Goal: Information Seeking & Learning: Learn about a topic

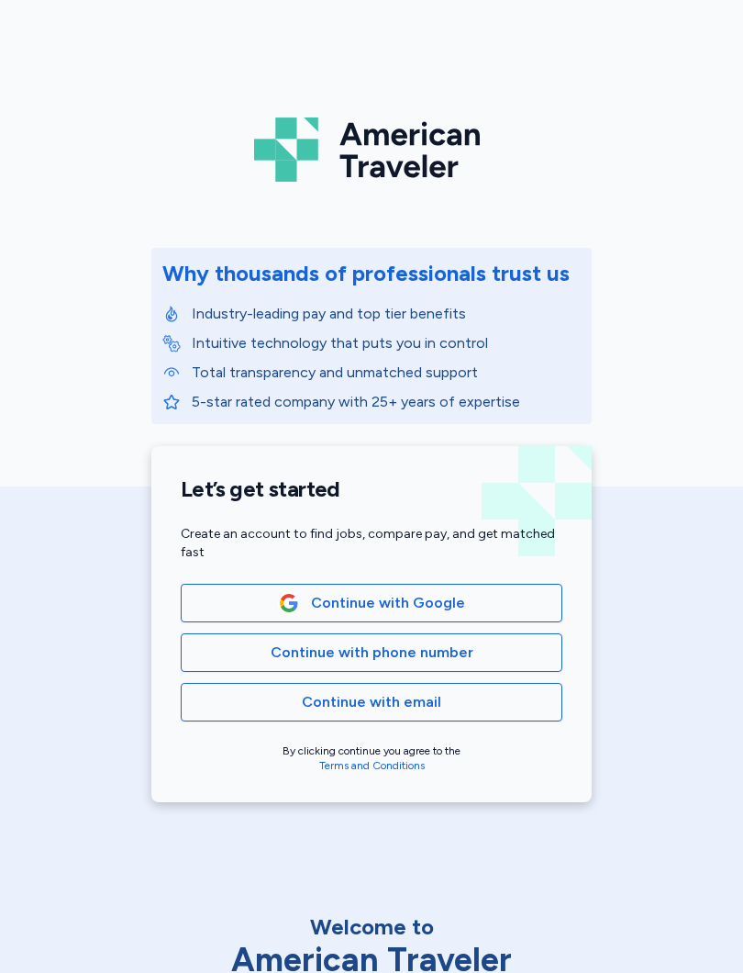
click at [384, 607] on span "Continue with Google" at bounding box center [388, 603] width 154 height 22
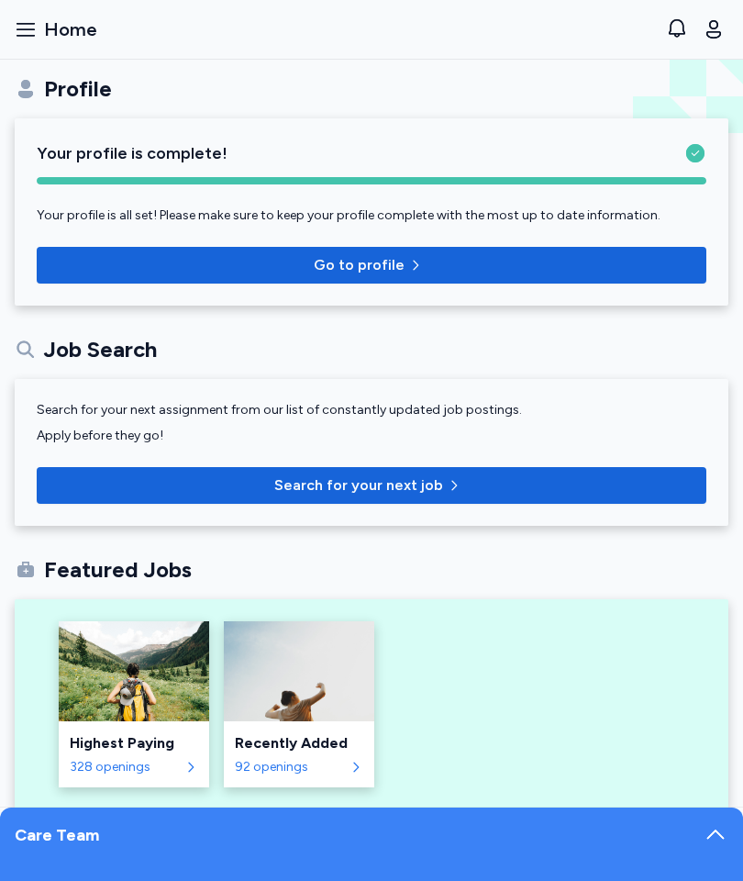
click at [409, 483] on span "Search for your next job" at bounding box center [358, 485] width 169 height 22
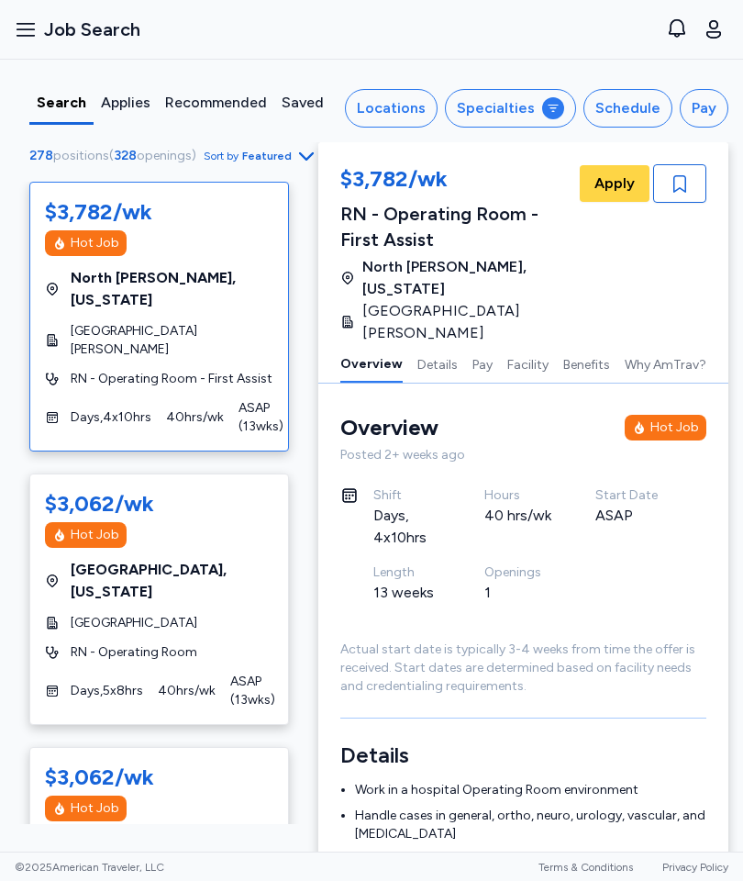
click at [618, 117] on div "Schedule" at bounding box center [628, 108] width 65 height 22
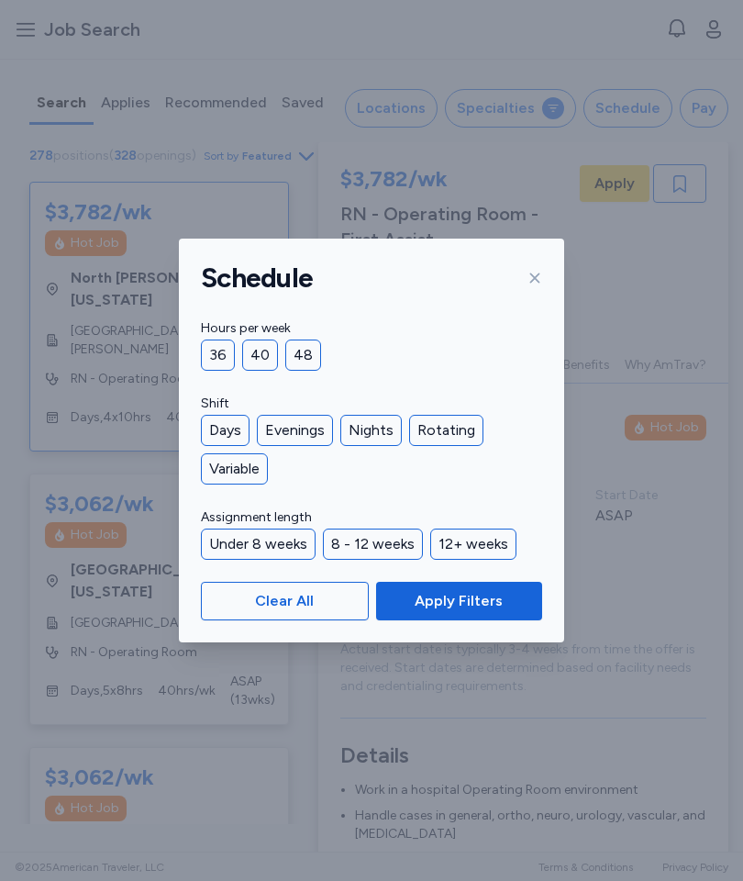
click at [288, 550] on div "Under 8 weeks" at bounding box center [258, 544] width 115 height 31
click at [484, 617] on button "Apply Filters" at bounding box center [459, 601] width 166 height 39
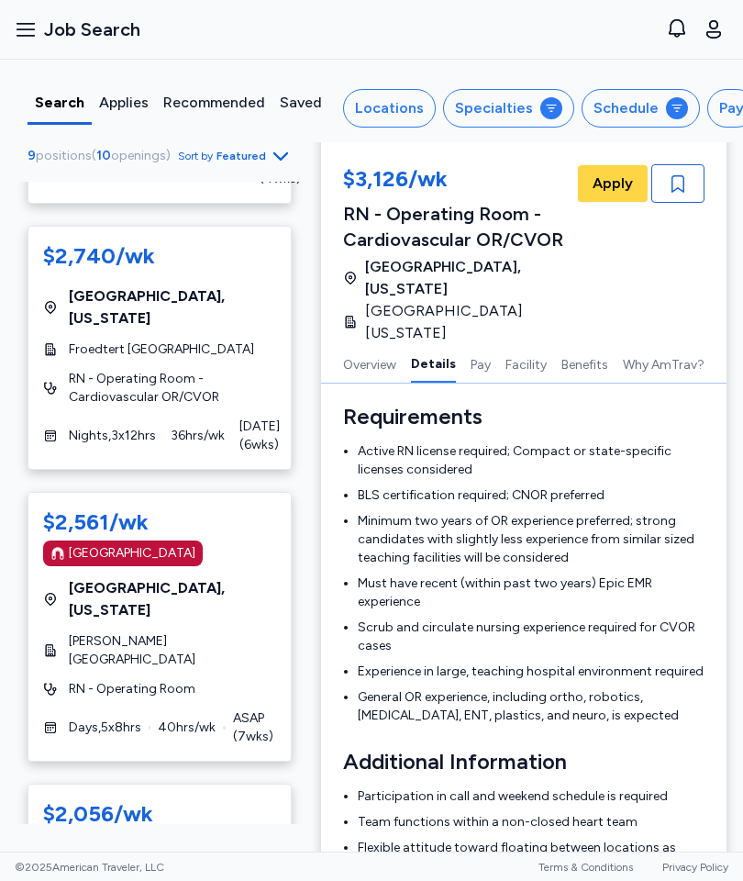
scroll to position [1510, 0]
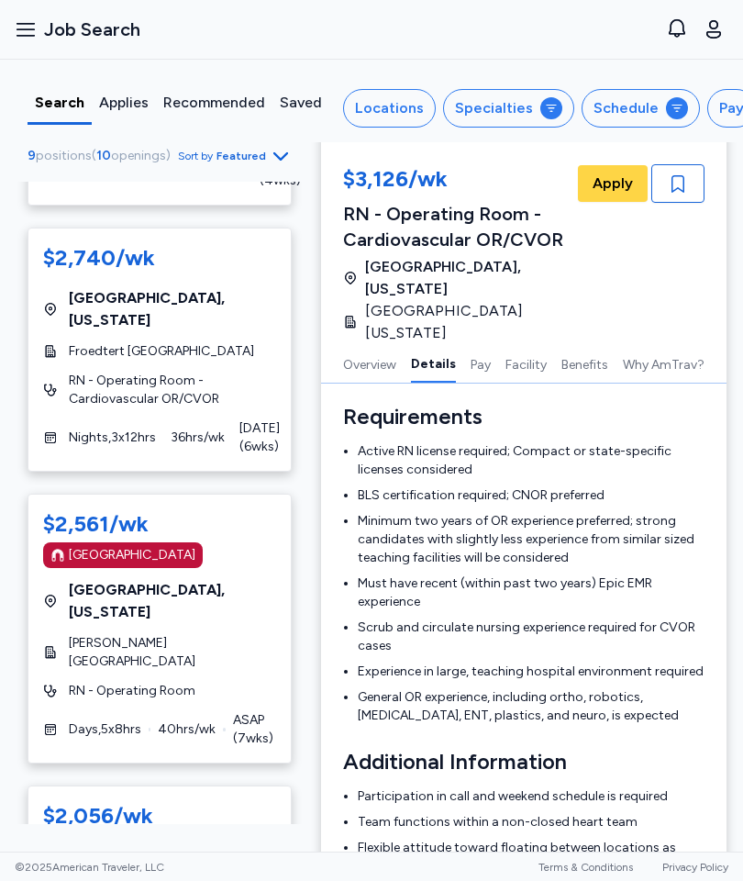
click at [209, 542] on div "[GEOGRAPHIC_DATA]" at bounding box center [159, 555] width 233 height 26
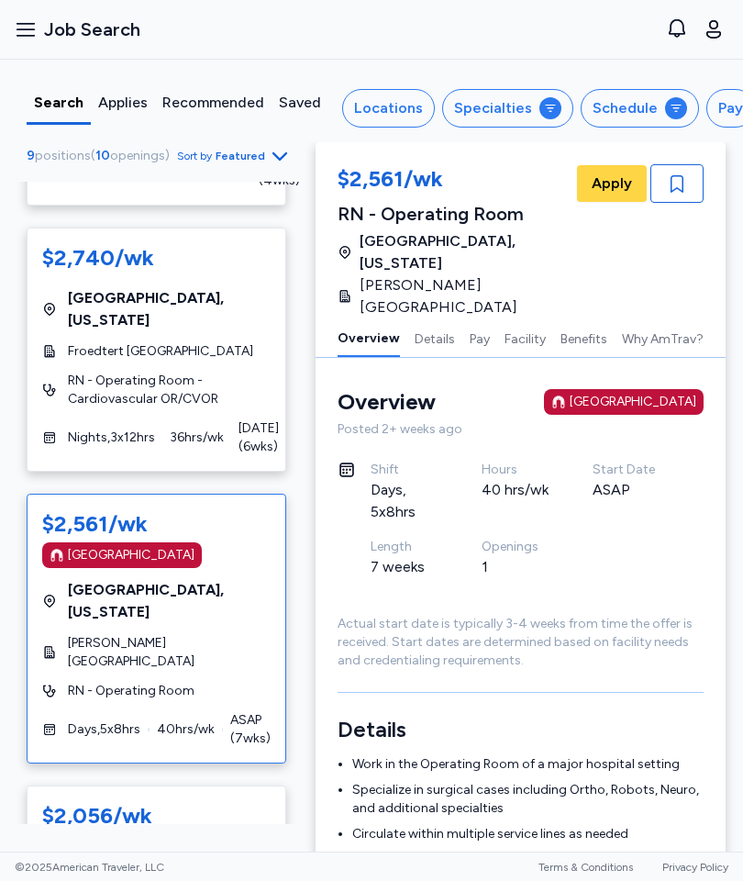
scroll to position [0, 2]
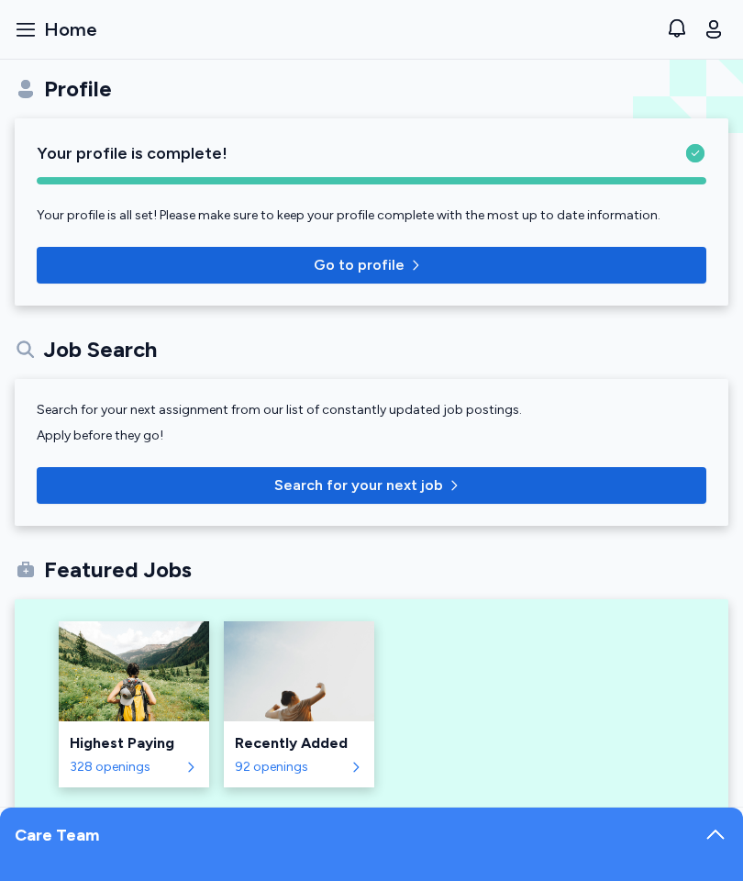
click at [28, 49] on button "Open sidebar Home" at bounding box center [55, 29] width 97 height 40
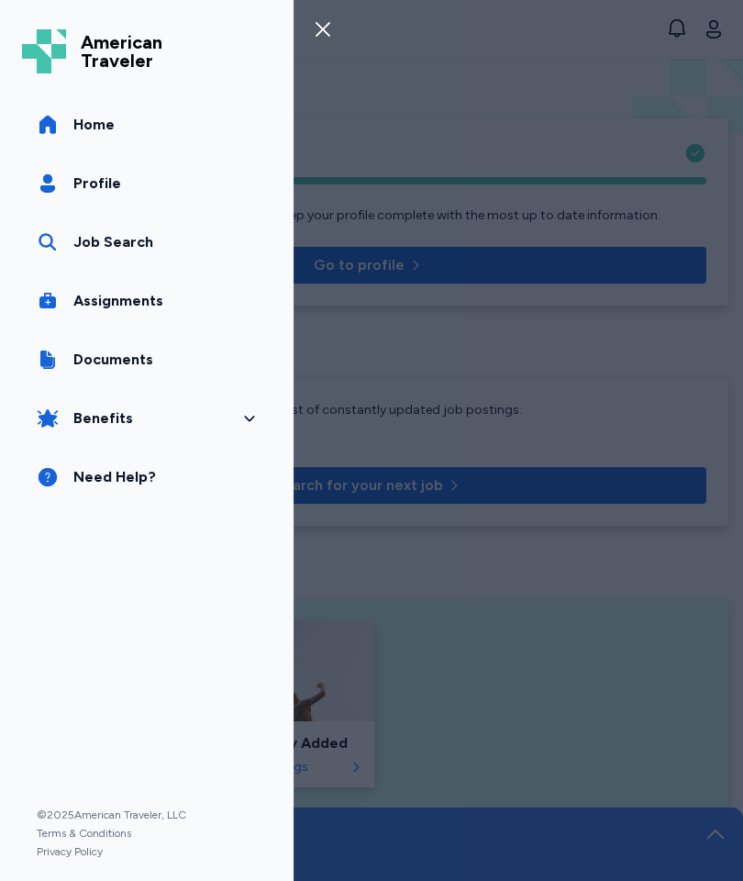
click at [52, 239] on icon at bounding box center [47, 242] width 17 height 17
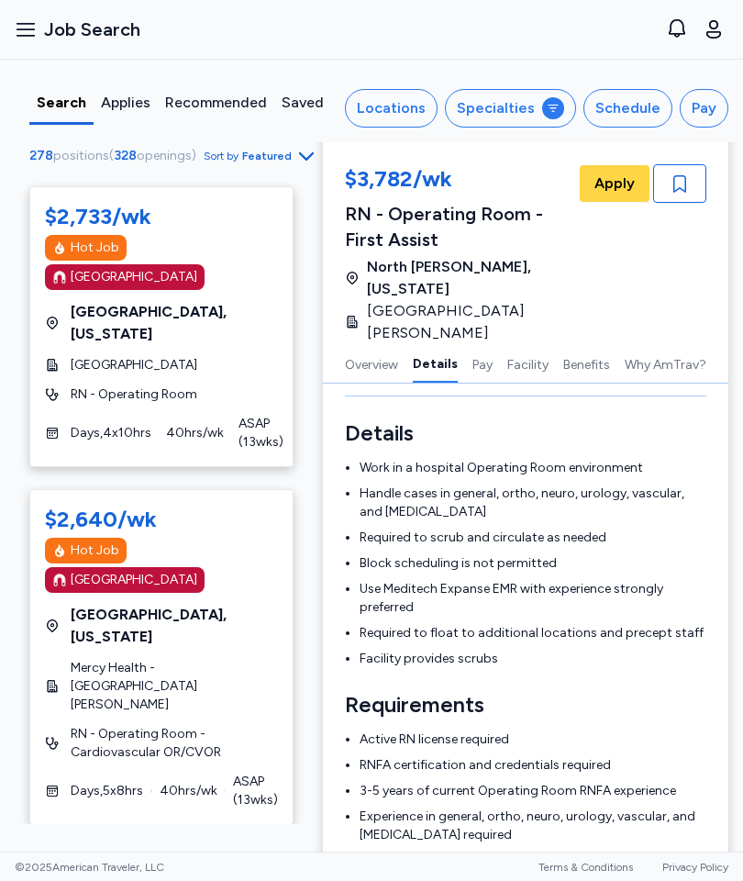
scroll to position [2668, 0]
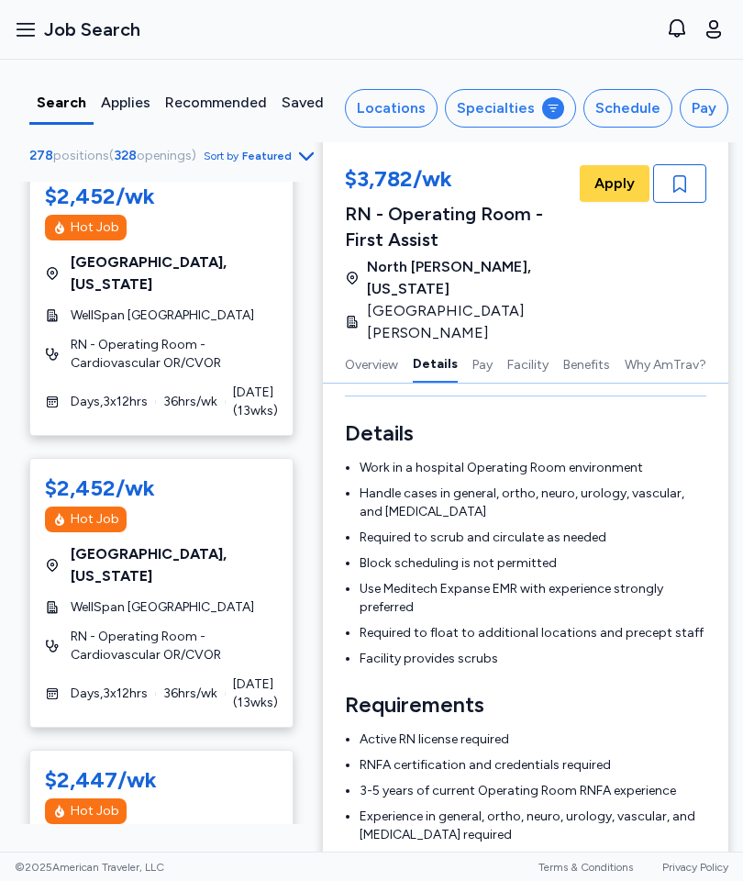
click at [40, 124] on div at bounding box center [61, 123] width 64 height 3
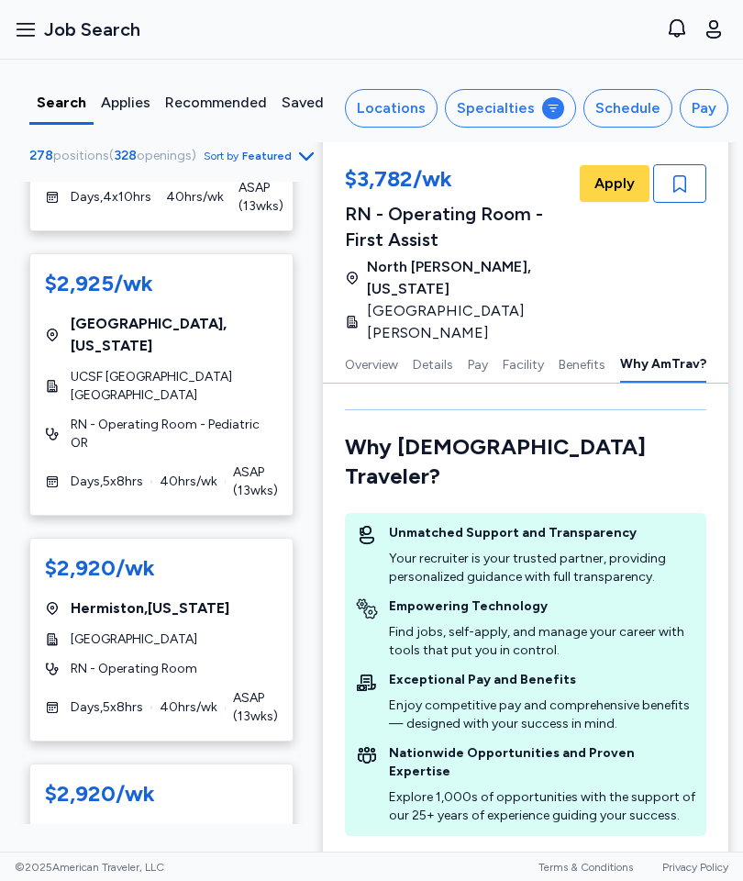
scroll to position [2709, 0]
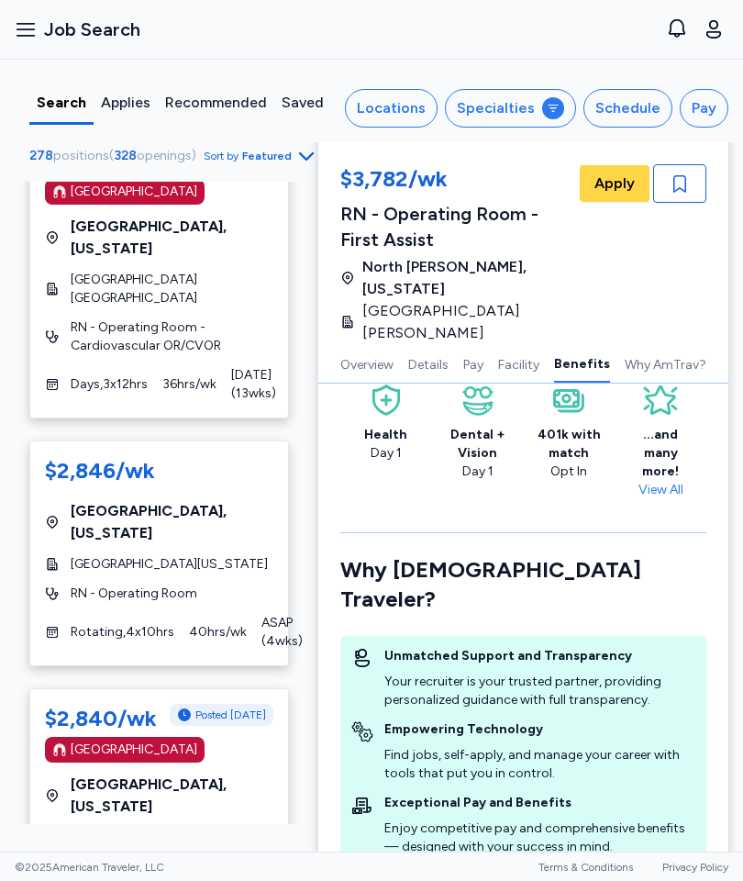
scroll to position [1081, 0]
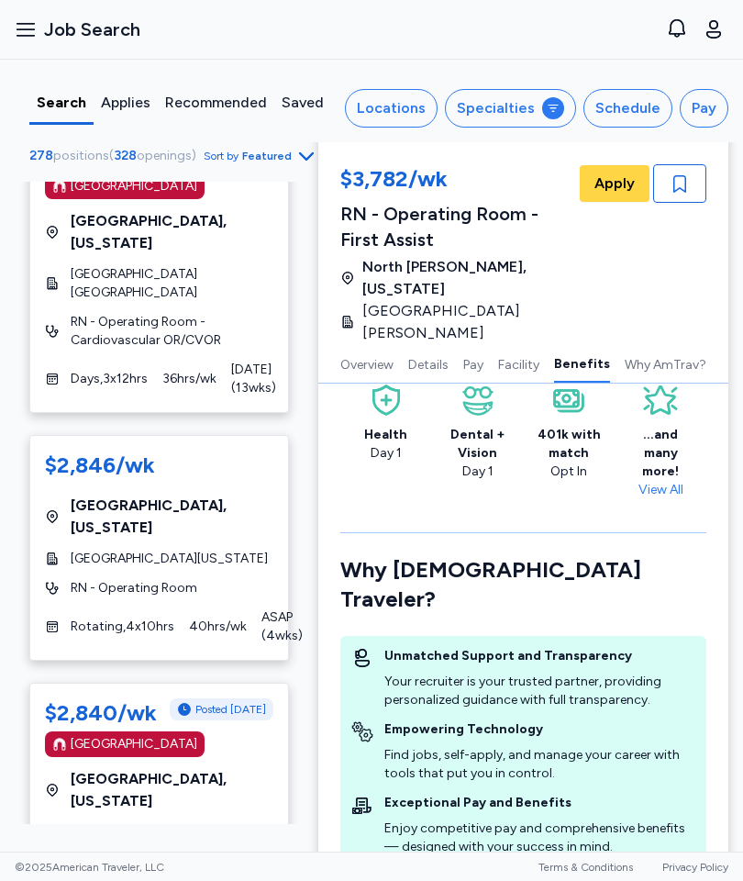
click at [226, 489] on div "$2,846/wk [GEOGRAPHIC_DATA] , [US_STATE] [GEOGRAPHIC_DATA][US_STATE] RN - Opera…" at bounding box center [159, 548] width 260 height 226
